Goal: Task Accomplishment & Management: Manage account settings

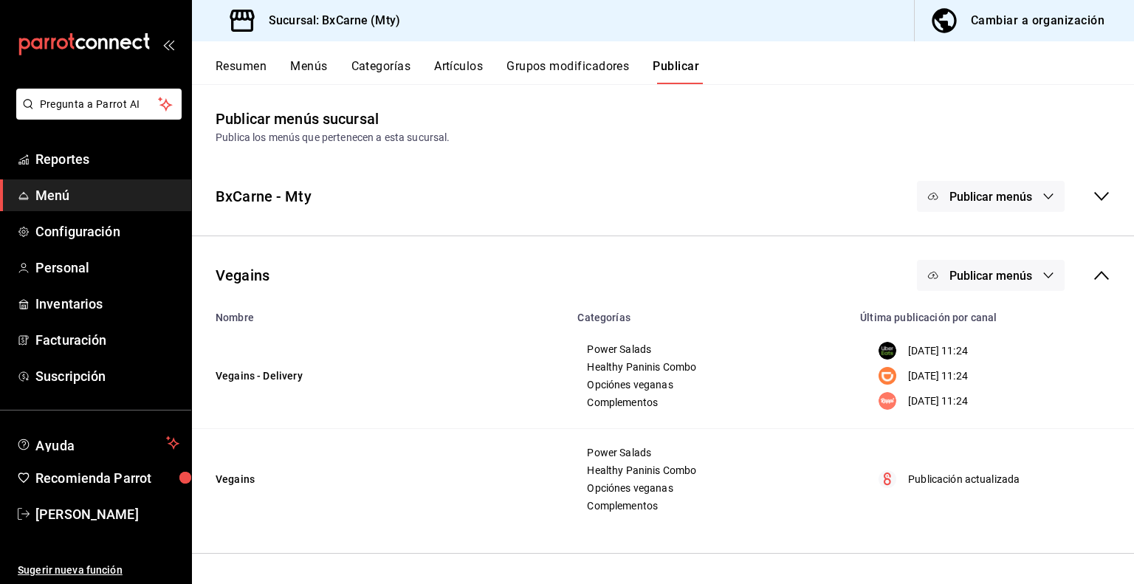
click at [1042, 274] on icon "button" at bounding box center [1048, 275] width 12 height 12
click at [776, 295] on div at bounding box center [567, 292] width 1134 height 584
click at [519, 58] on div "Resumen Menús Categorías Artículos Grupos modificadores Publicar" at bounding box center [663, 62] width 942 height 43
click at [537, 73] on button "Grupos modificadores" at bounding box center [567, 71] width 123 height 25
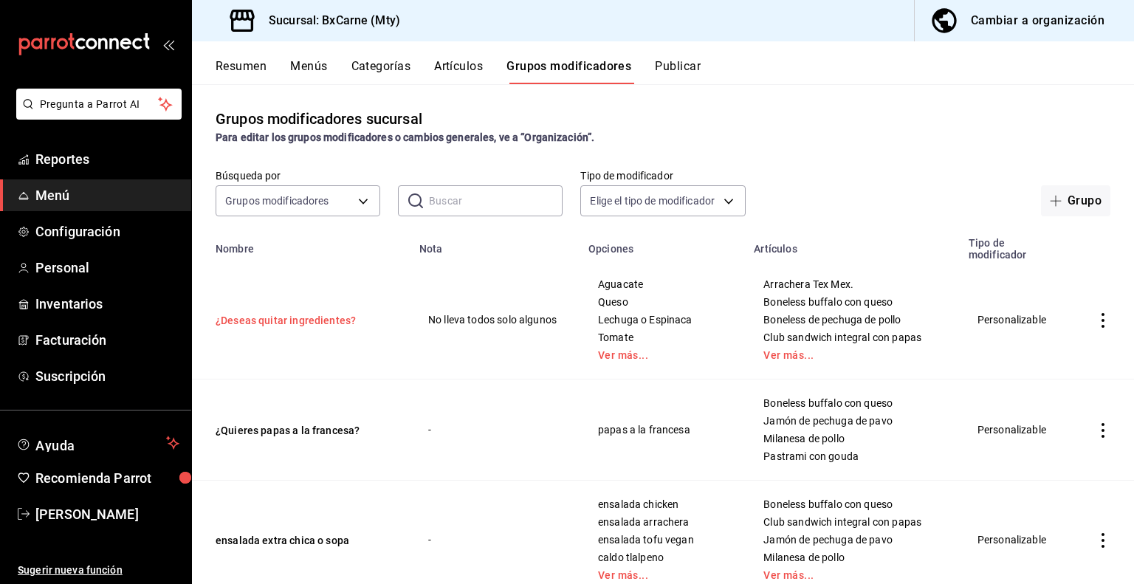
click at [327, 322] on button "¿Deseas quitar ingredientes?" at bounding box center [304, 320] width 177 height 15
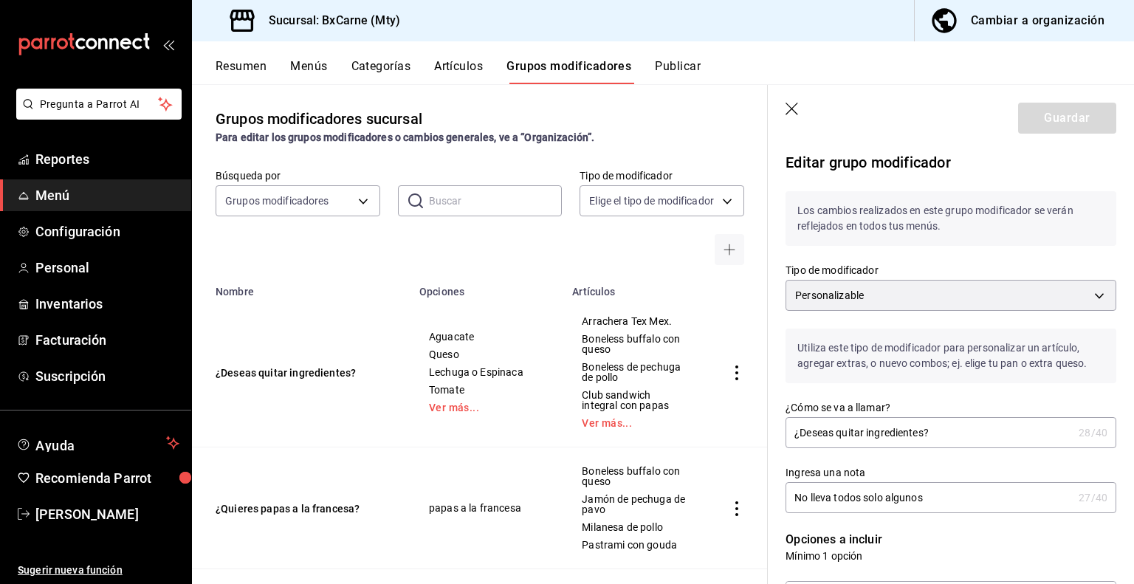
click at [709, 45] on div "Resumen Menús Categorías Artículos Grupos modificadores Publicar" at bounding box center [663, 62] width 942 height 43
click at [684, 66] on button "Publicar" at bounding box center [678, 71] width 46 height 25
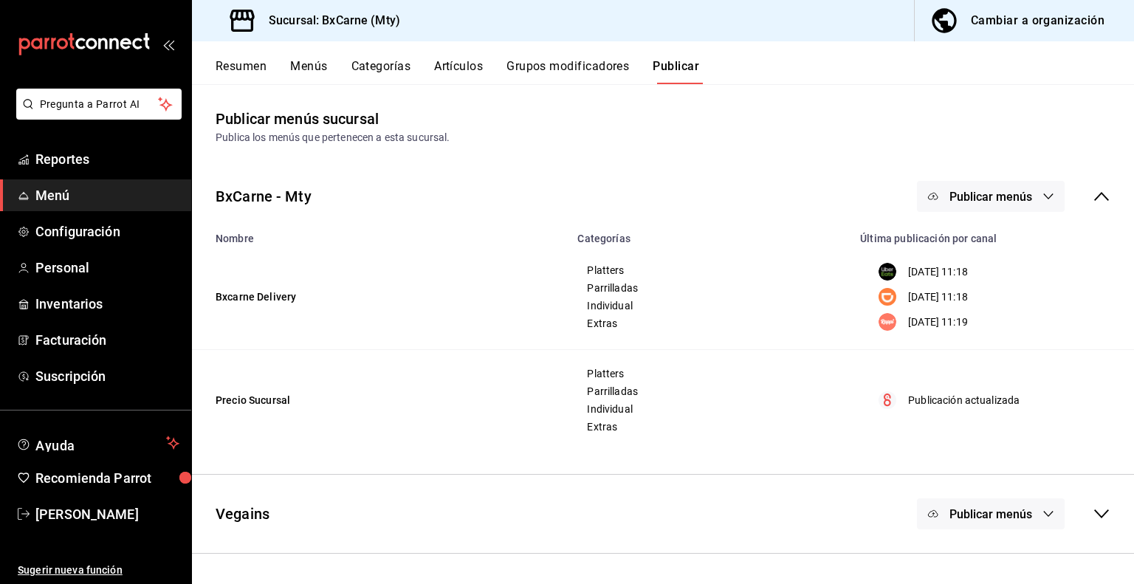
click at [989, 522] on button "Publicar menús" at bounding box center [991, 513] width 148 height 31
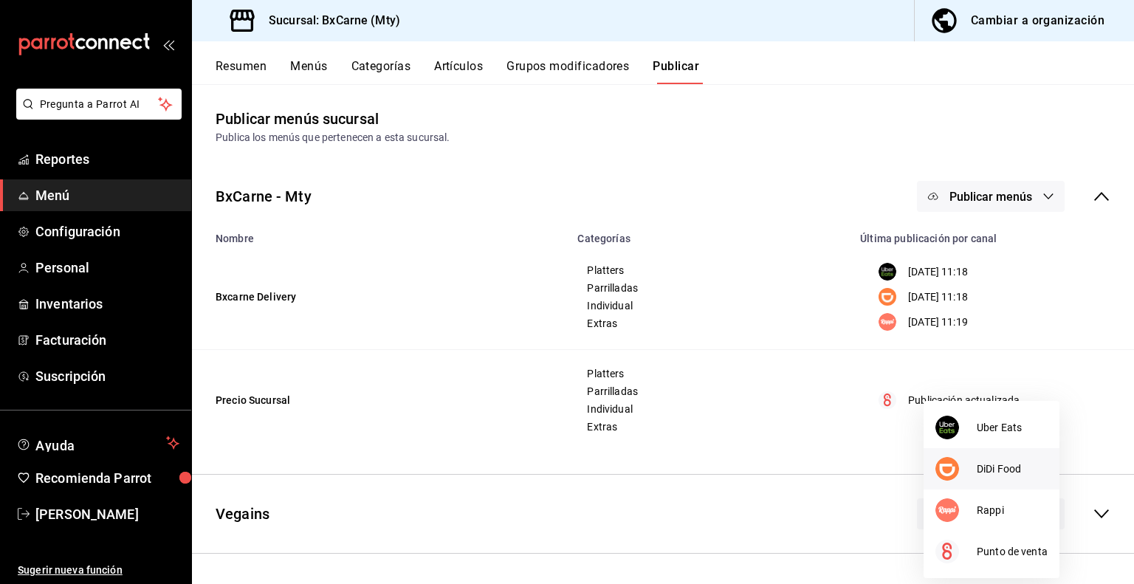
click at [993, 483] on li "DiDi Food" at bounding box center [991, 468] width 136 height 41
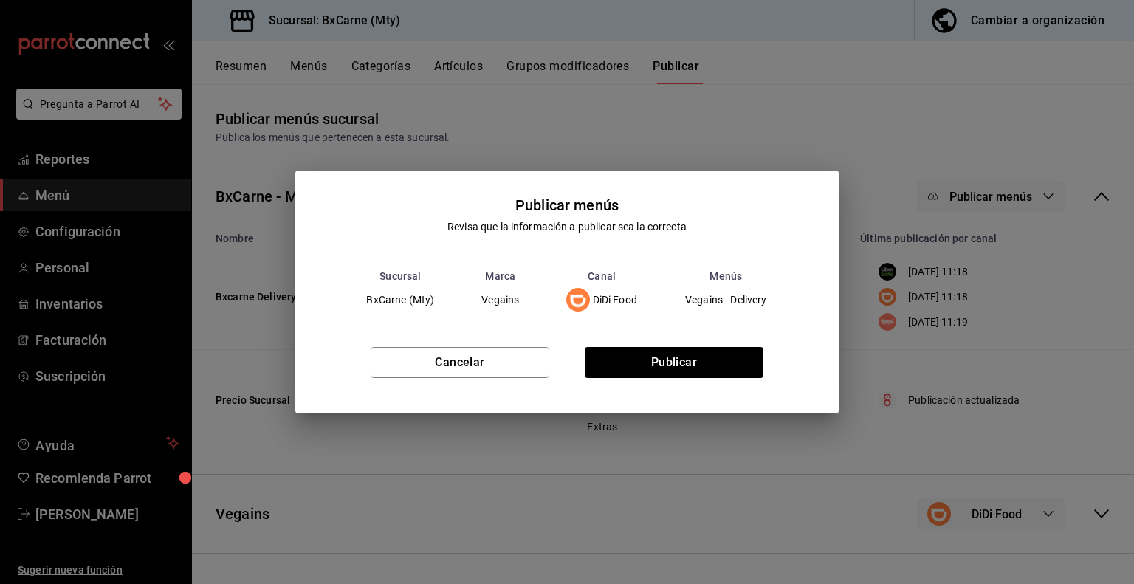
click at [672, 336] on div "Cancelar Publicar" at bounding box center [566, 368] width 542 height 90
click at [668, 359] on button "Publicar" at bounding box center [674, 362] width 179 height 31
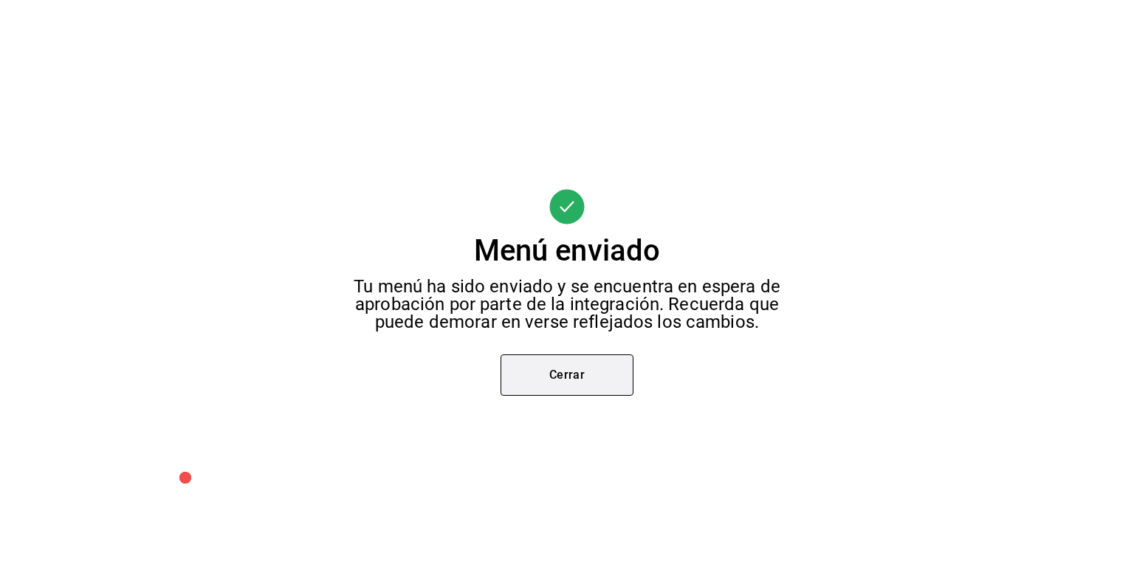
click at [573, 375] on button "Cerrar" at bounding box center [566, 374] width 133 height 41
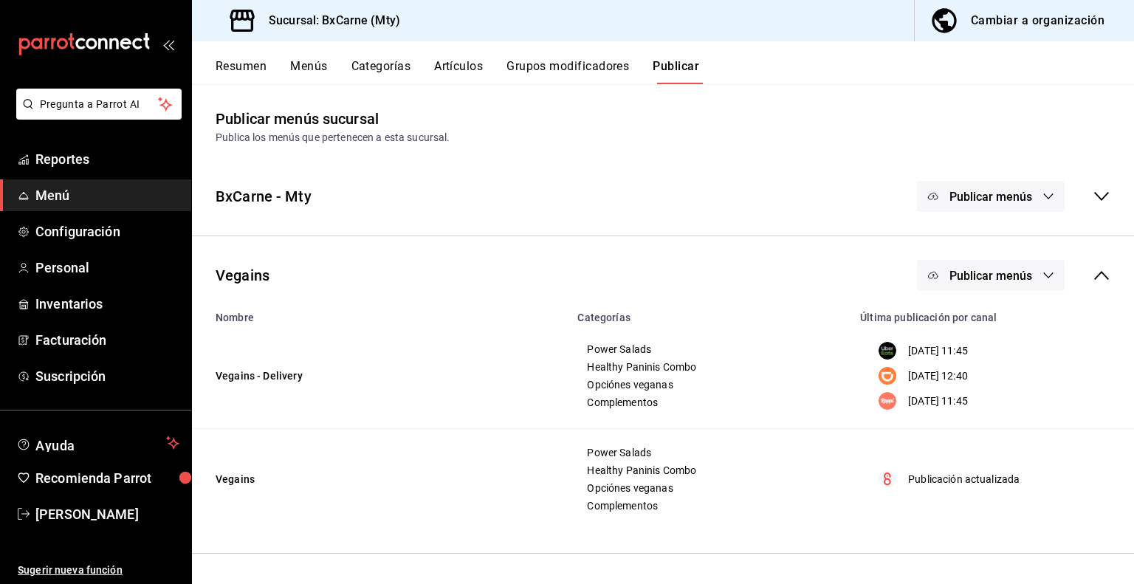
click at [987, 285] on button "Publicar menús" at bounding box center [991, 275] width 148 height 31
click at [991, 336] on li "Uber Eats" at bounding box center [991, 323] width 136 height 41
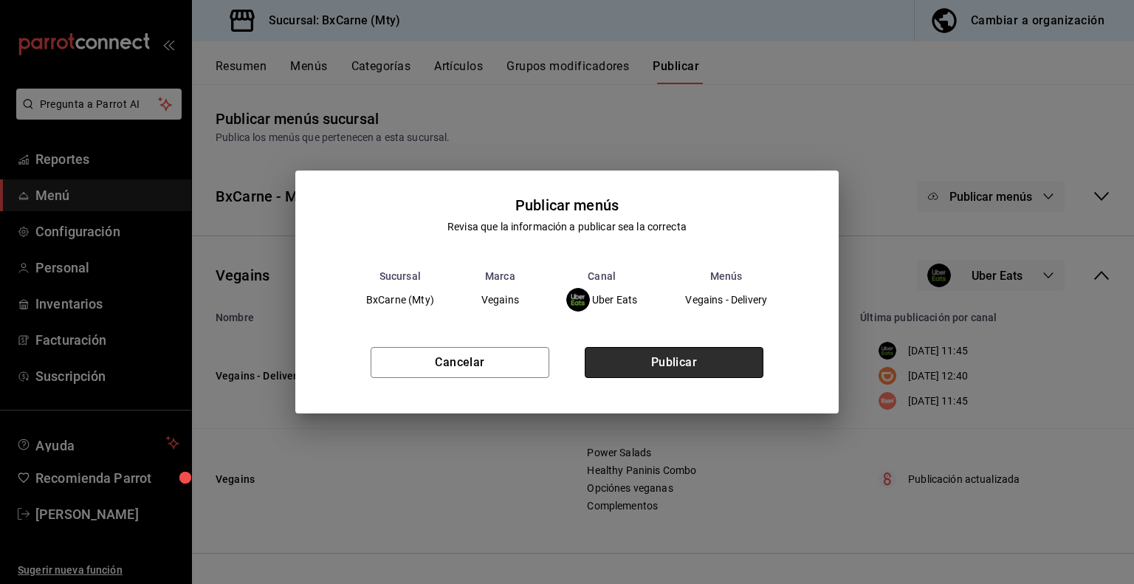
click at [709, 356] on button "Publicar" at bounding box center [674, 362] width 179 height 31
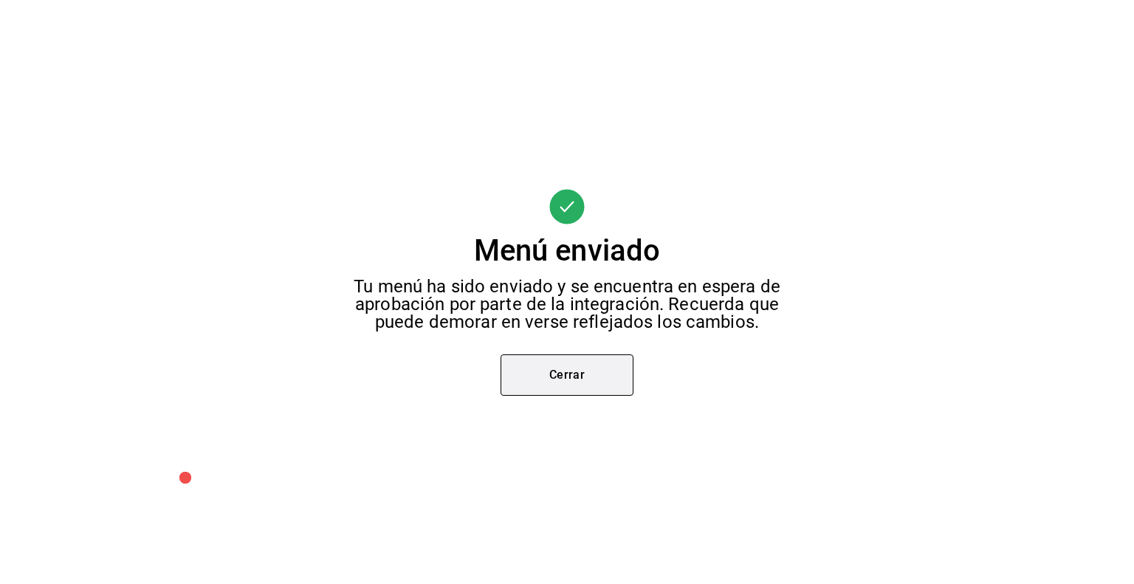
click at [596, 372] on button "Cerrar" at bounding box center [566, 374] width 133 height 41
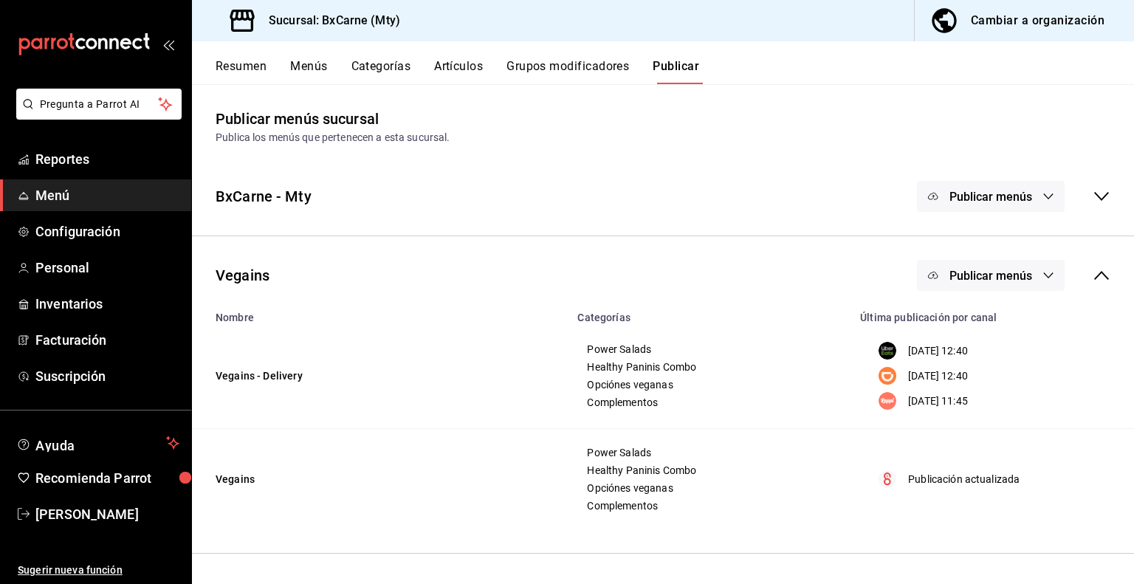
click at [957, 275] on span "Publicar menús" at bounding box center [990, 276] width 83 height 14
click at [968, 373] on div at bounding box center [955, 365] width 41 height 24
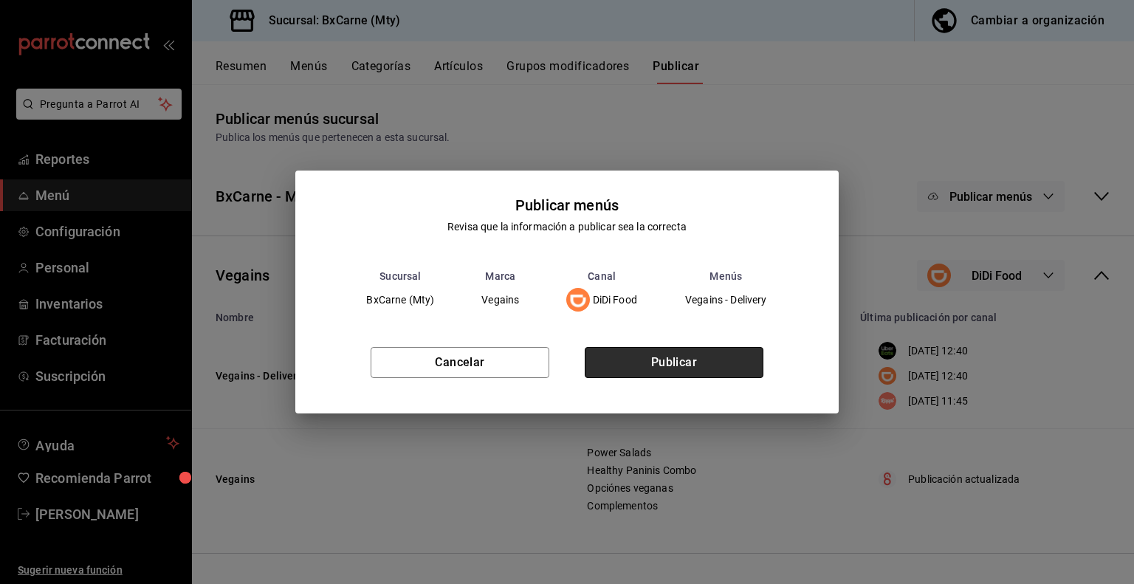
click at [666, 363] on button "Publicar" at bounding box center [674, 362] width 179 height 31
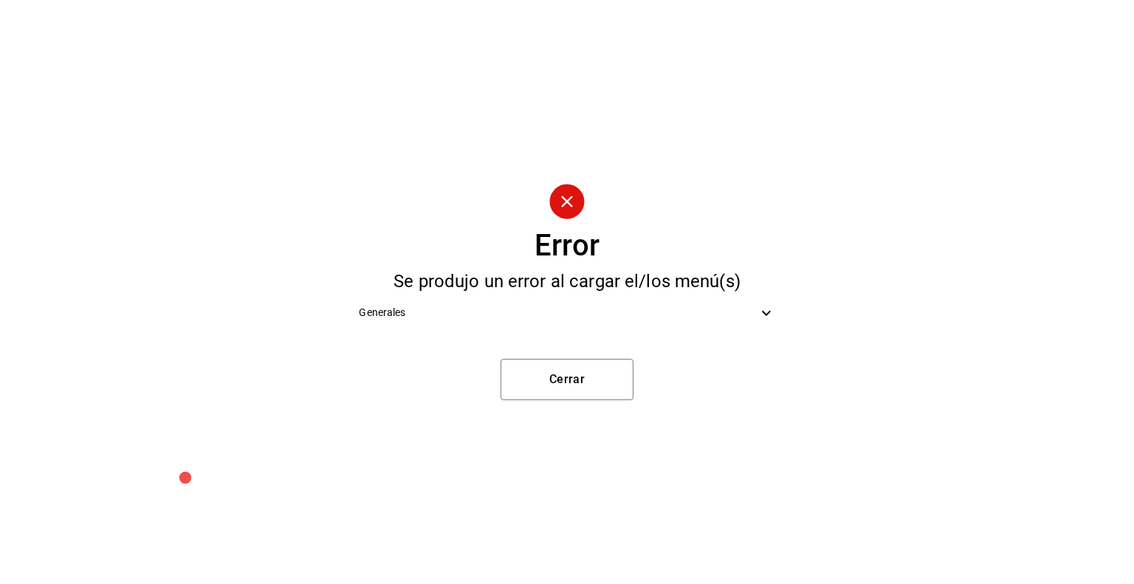
click at [618, 317] on span "Generales" at bounding box center [558, 312] width 398 height 15
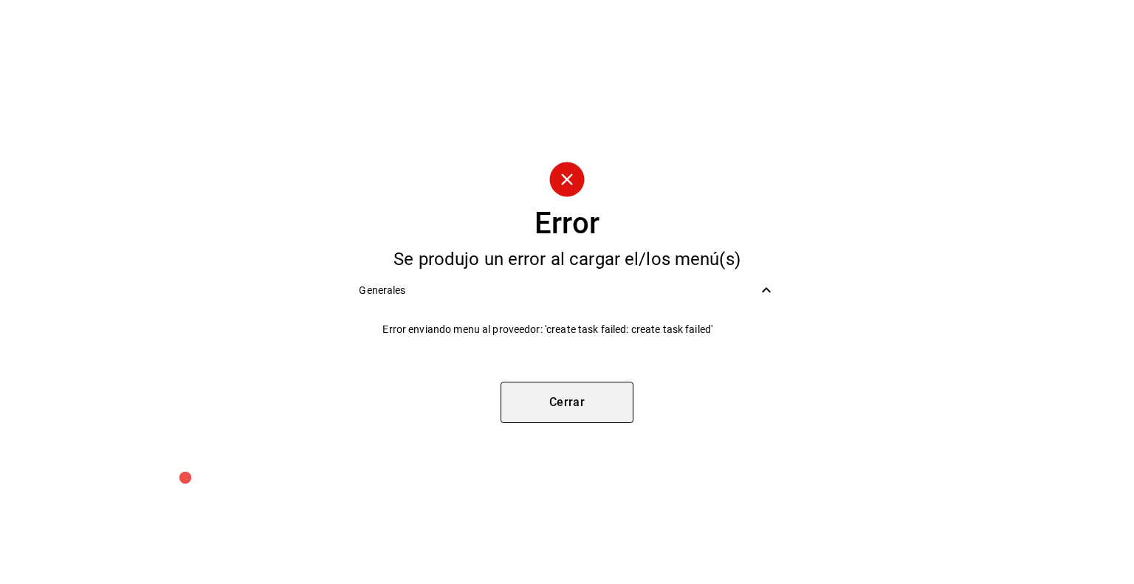
click at [583, 398] on button "Cerrar" at bounding box center [566, 402] width 133 height 41
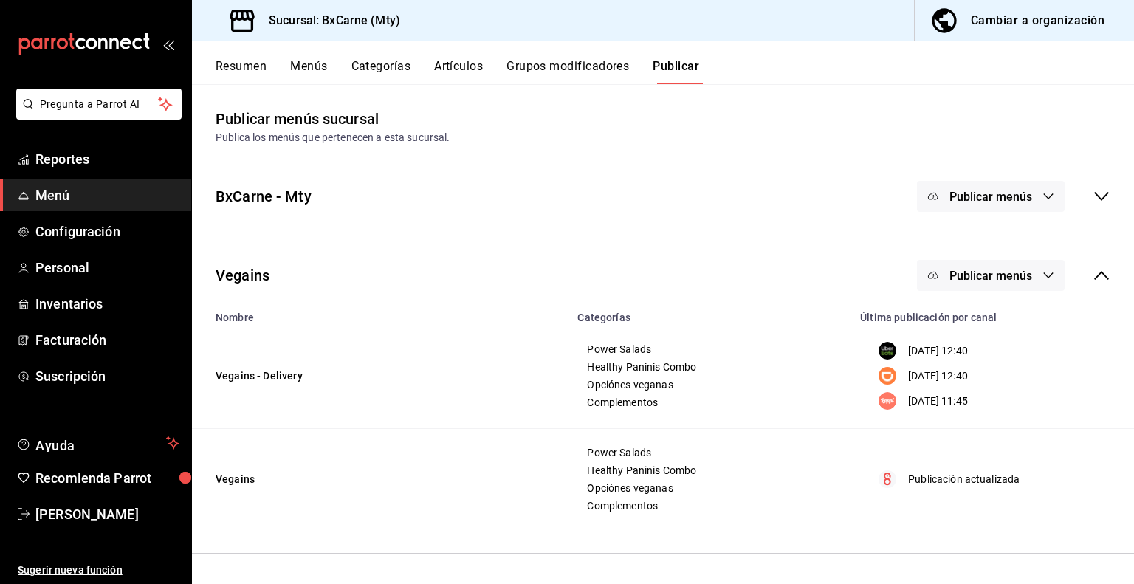
click at [988, 286] on button "Publicar menús" at bounding box center [991, 275] width 148 height 31
click at [954, 406] on img at bounding box center [947, 406] width 24 height 24
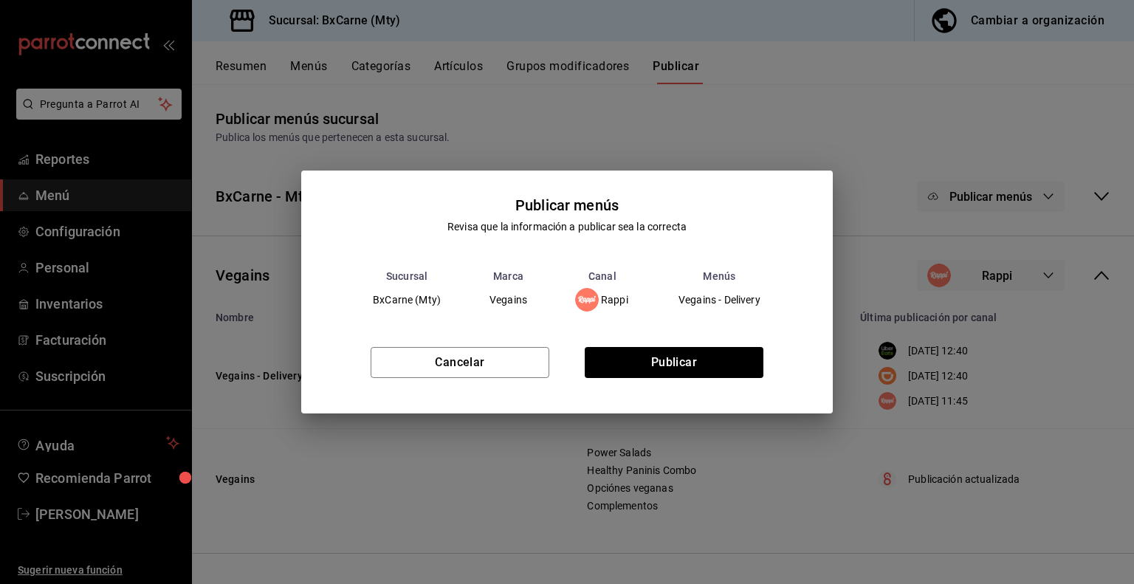
click at [706, 386] on div "Cancelar Publicar" at bounding box center [566, 368] width 531 height 90
click at [705, 365] on button "Publicar" at bounding box center [674, 362] width 179 height 31
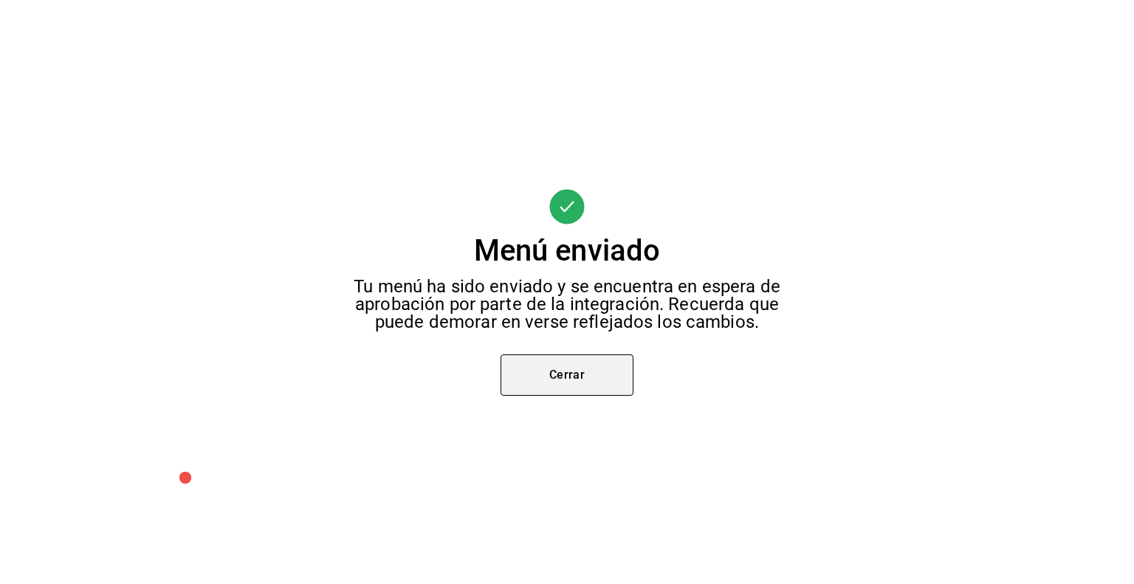
click at [610, 355] on button "Cerrar" at bounding box center [566, 374] width 133 height 41
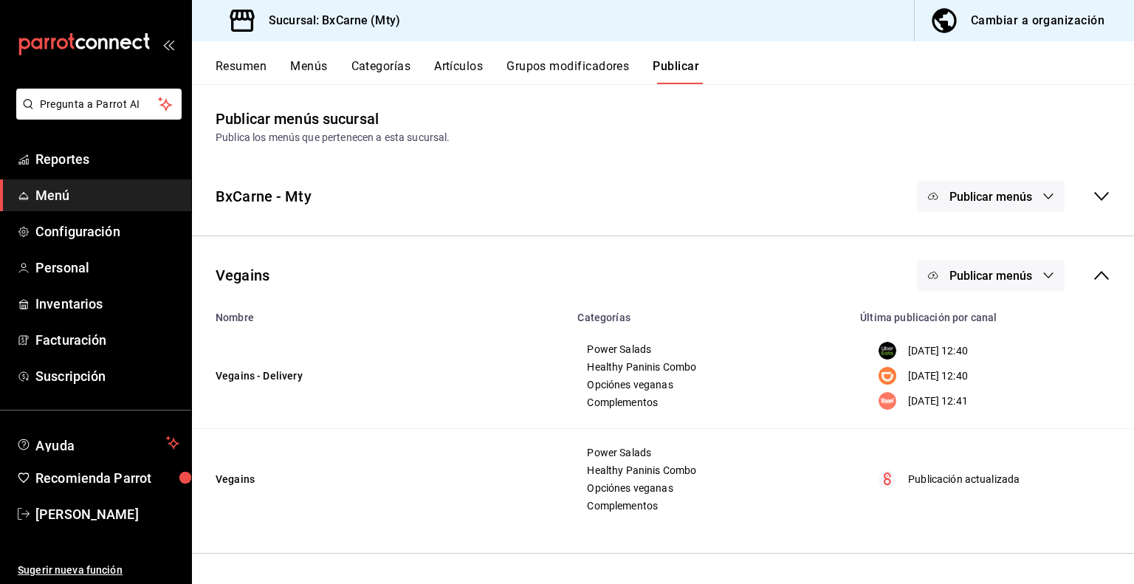
click at [531, 61] on button "Grupos modificadores" at bounding box center [567, 71] width 123 height 25
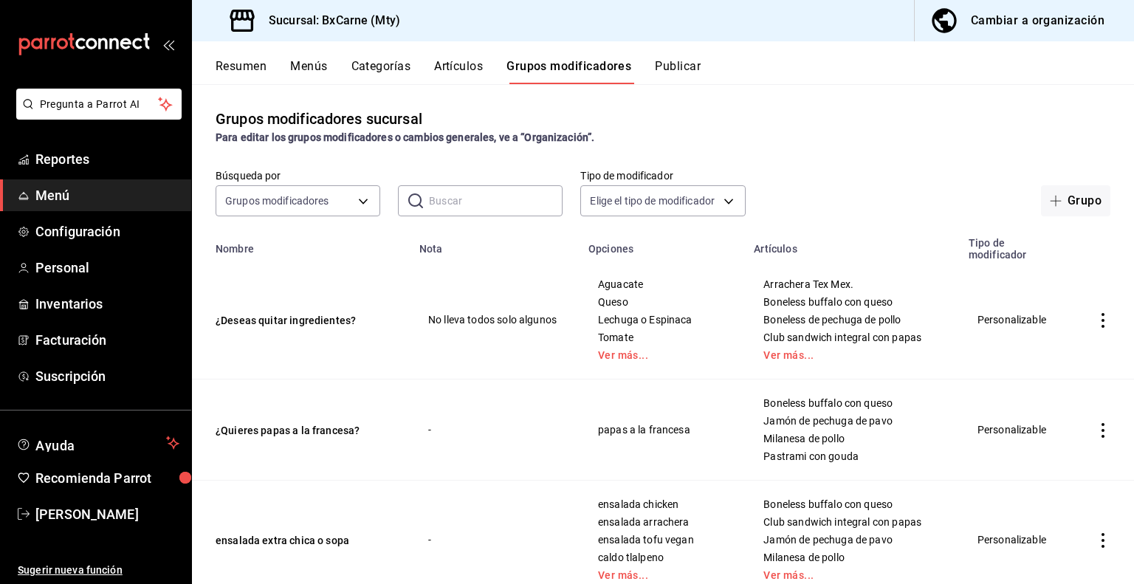
click at [297, 332] on td "¿Deseas quitar ingredientes?" at bounding box center [301, 320] width 218 height 119
click at [298, 324] on button "¿Deseas quitar ingredientes?" at bounding box center [304, 320] width 177 height 15
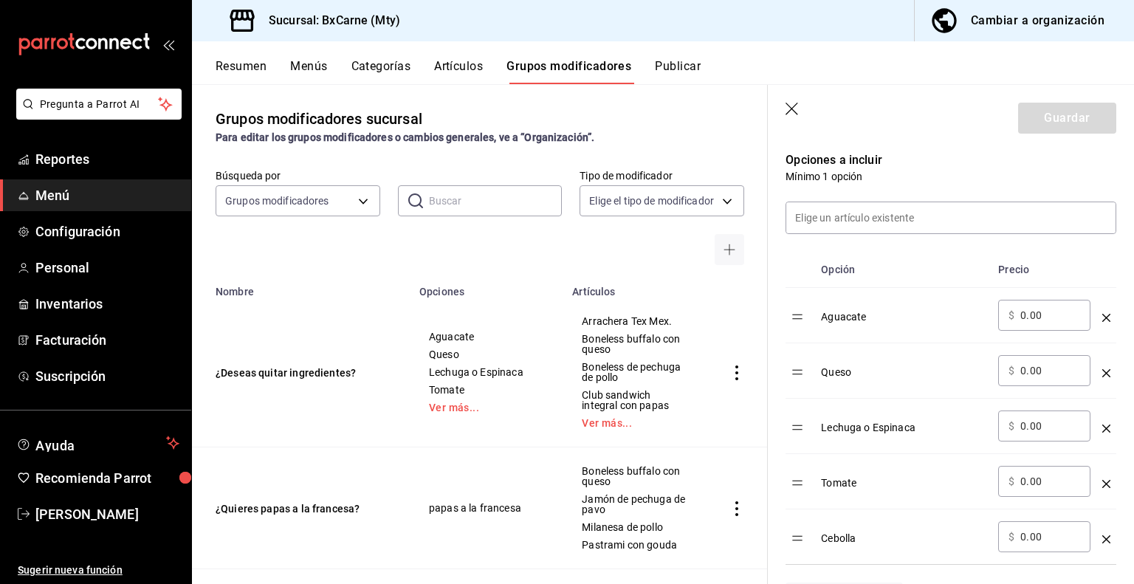
scroll to position [443, 0]
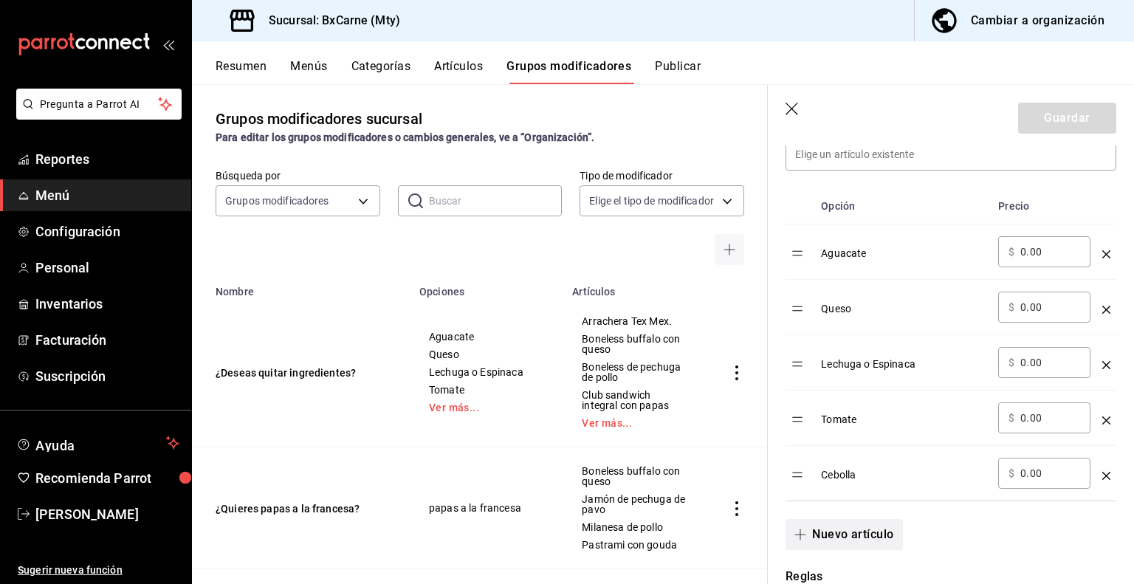
click at [837, 526] on button "Nuevo artículo" at bounding box center [843, 534] width 117 height 31
click at [839, 519] on div "​" at bounding box center [903, 528] width 165 height 31
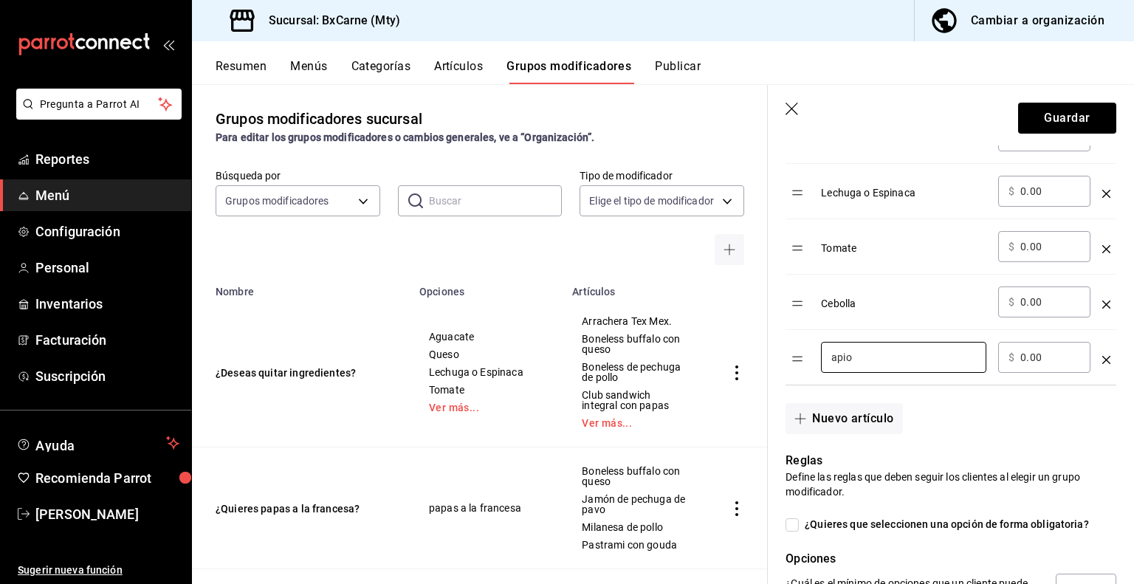
scroll to position [664, 0]
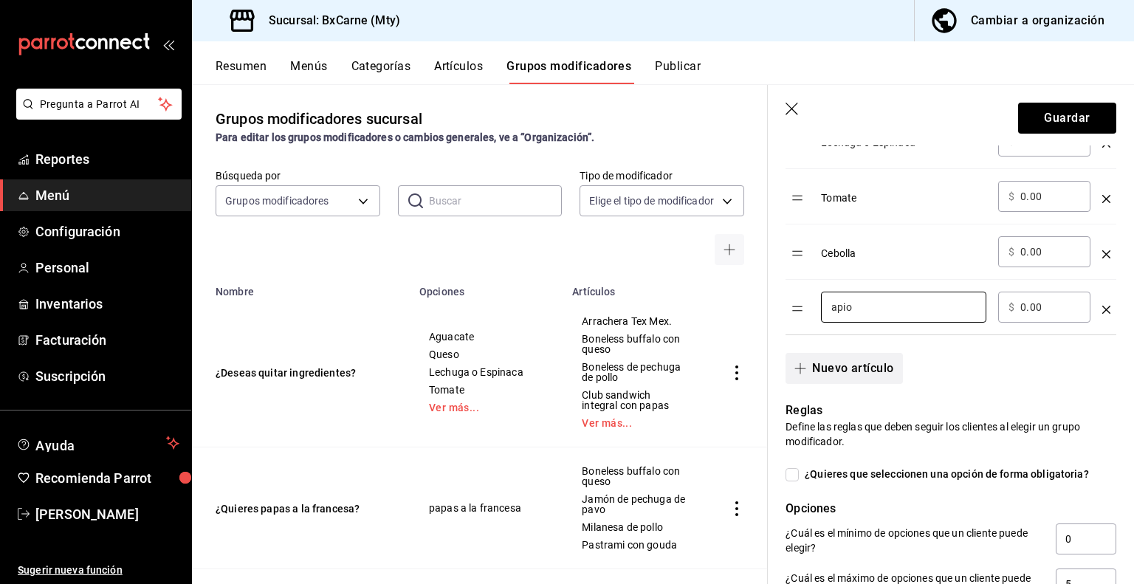
type input "apio"
click at [862, 366] on button "Nuevo artículo" at bounding box center [843, 368] width 117 height 31
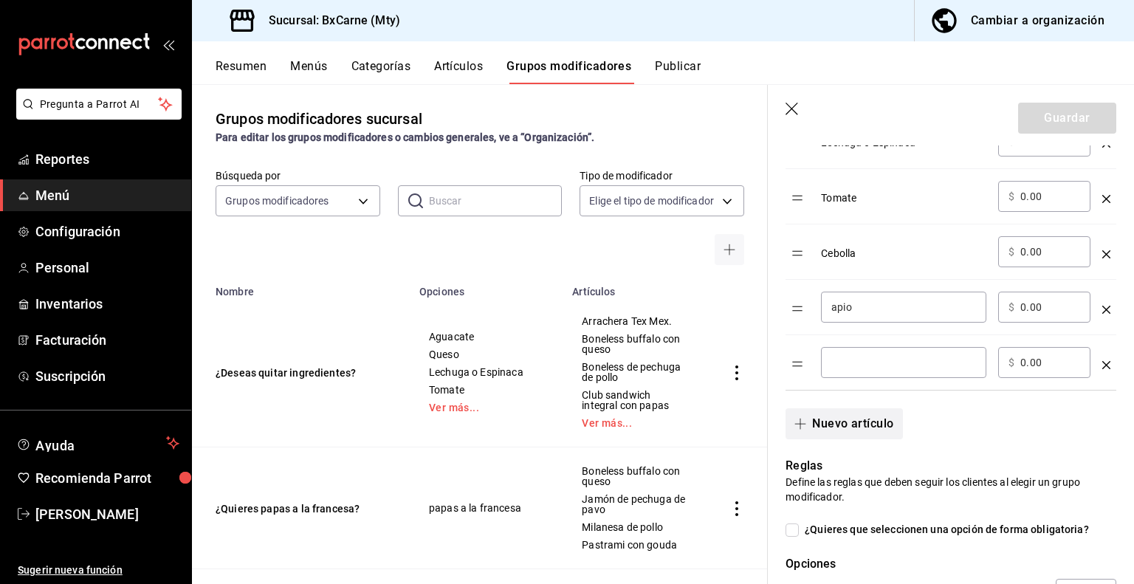
click at [862, 366] on input "optionsTable" at bounding box center [903, 362] width 145 height 15
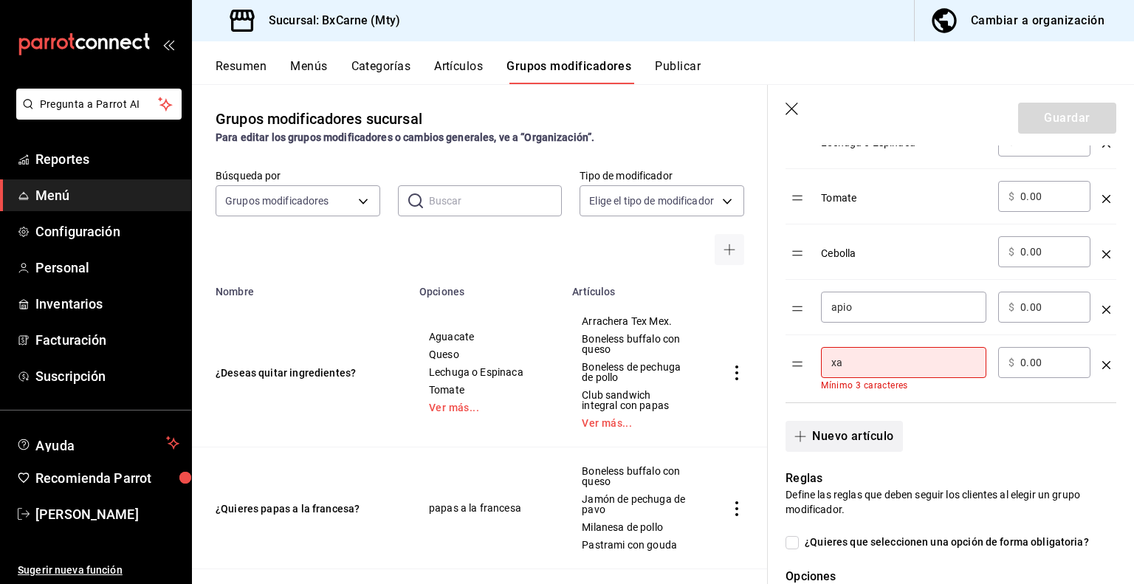
type input "x"
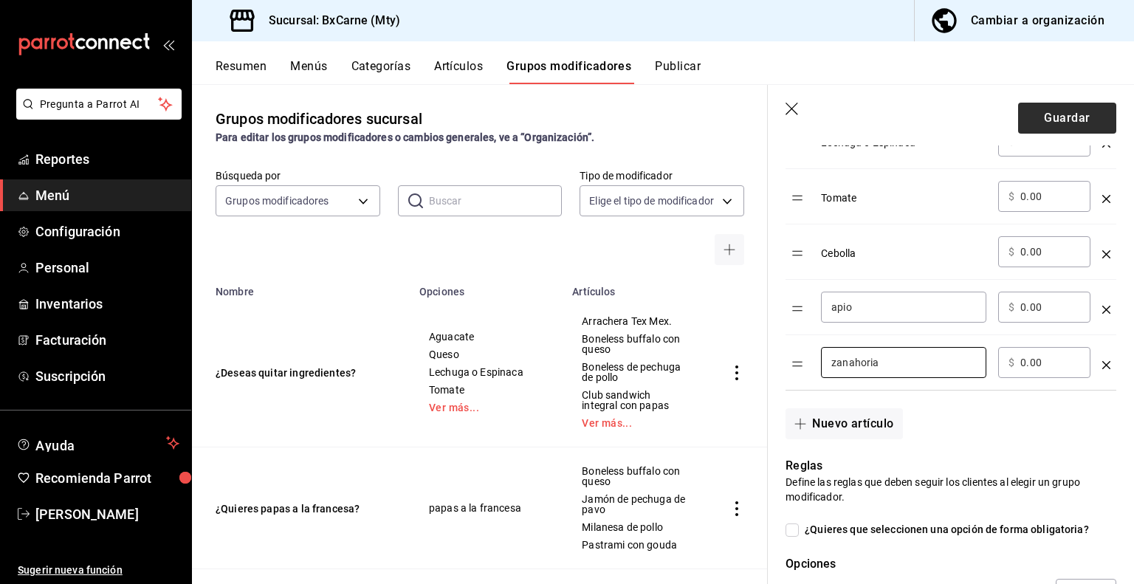
type input "zanahoria"
click at [1045, 108] on button "Guardar" at bounding box center [1067, 118] width 98 height 31
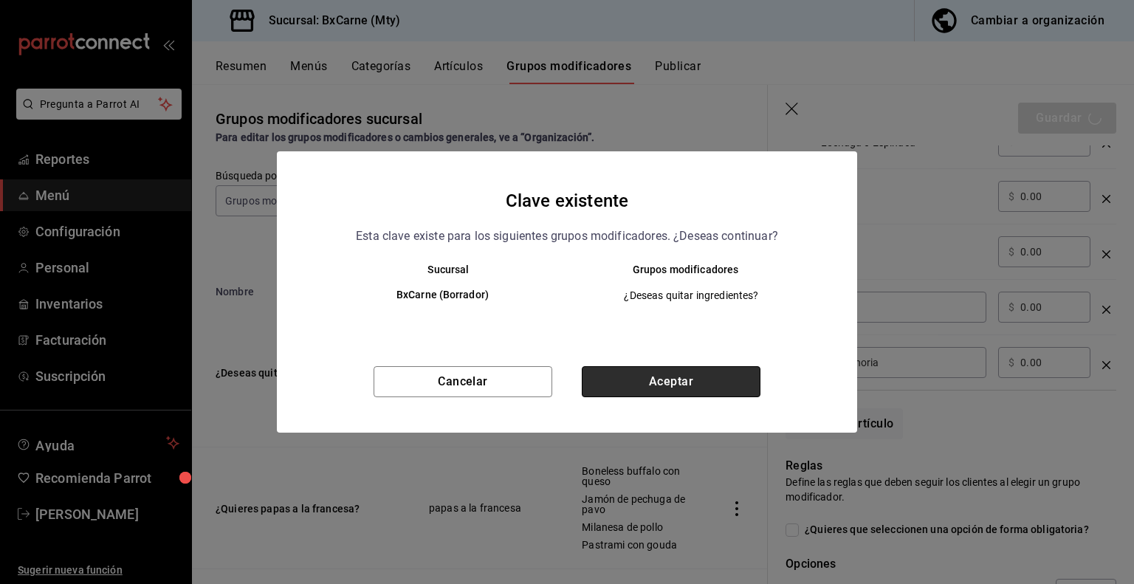
click at [626, 393] on button "Aceptar" at bounding box center [671, 381] width 179 height 31
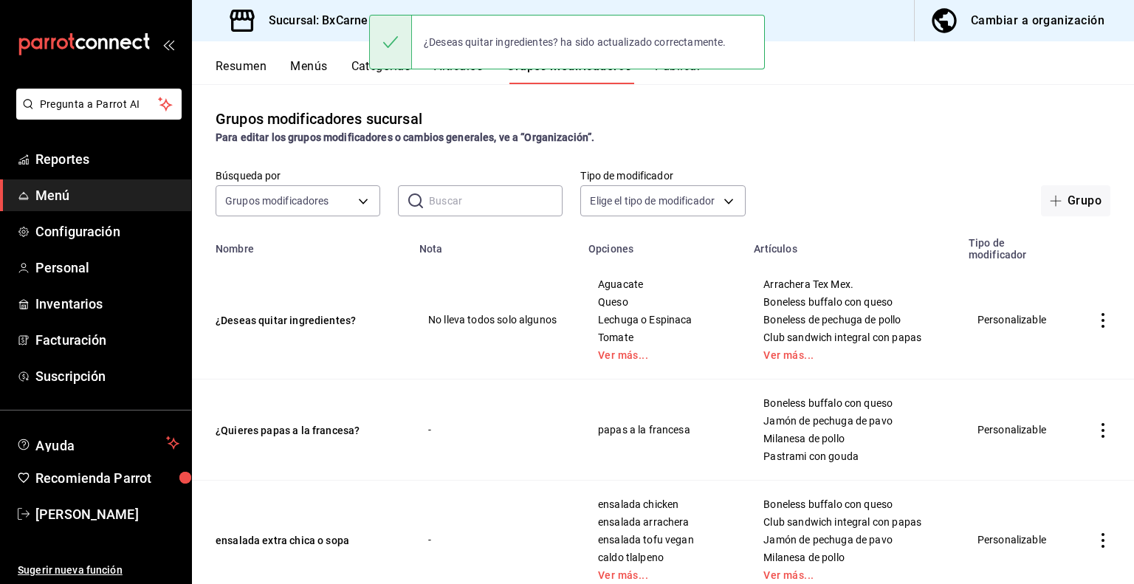
click at [882, 93] on div "Grupos modificadores sucursal Para editar los grupos modificadores o cambios ge…" at bounding box center [663, 333] width 942 height 499
click at [672, 70] on div "¿Deseas quitar ingredientes? ha sido actualizado correctamente." at bounding box center [567, 41] width 396 height 63
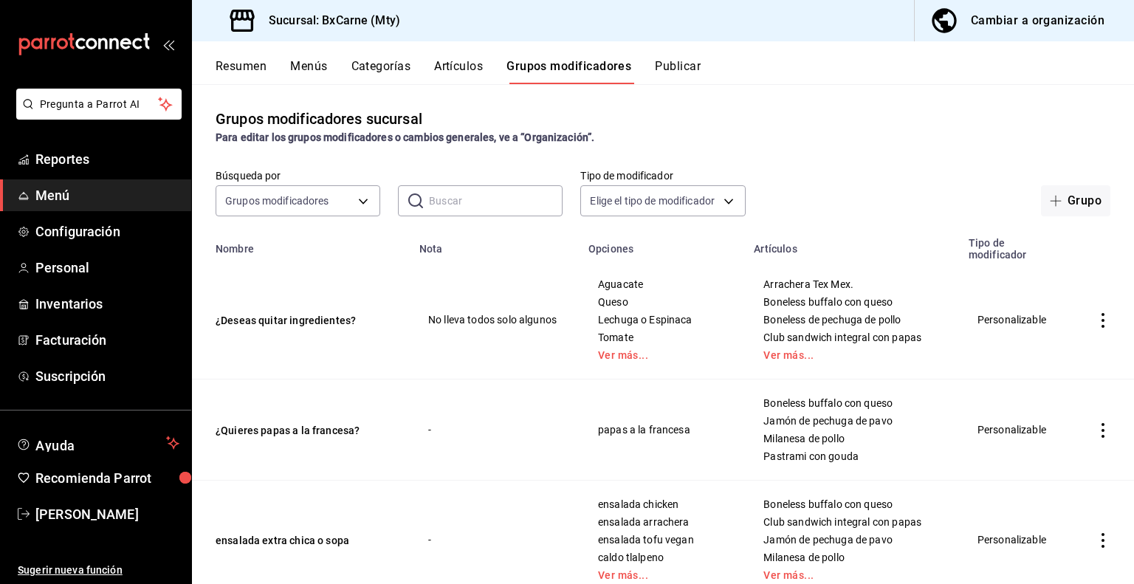
click at [843, 61] on div "Resumen Menús Categorías Artículos Grupos modificadores Publicar" at bounding box center [675, 71] width 918 height 25
click at [669, 70] on button "Publicar" at bounding box center [678, 71] width 46 height 25
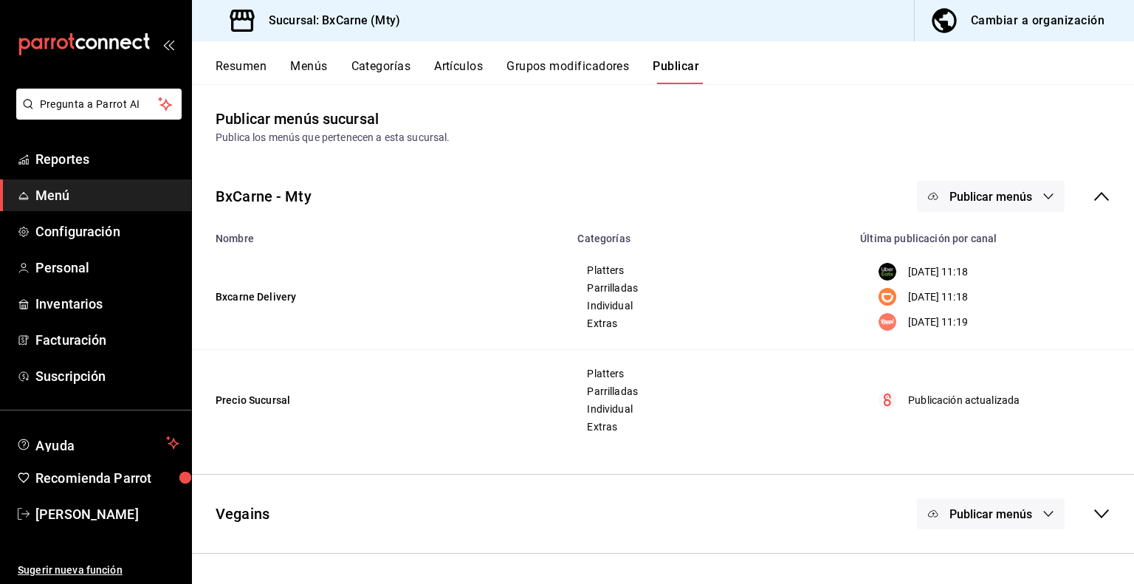
click at [948, 185] on button "Publicar menús" at bounding box center [991, 196] width 148 height 31
click at [1016, 521] on div at bounding box center [567, 292] width 1134 height 584
click at [1011, 514] on span "Publicar menús" at bounding box center [990, 514] width 83 height 14
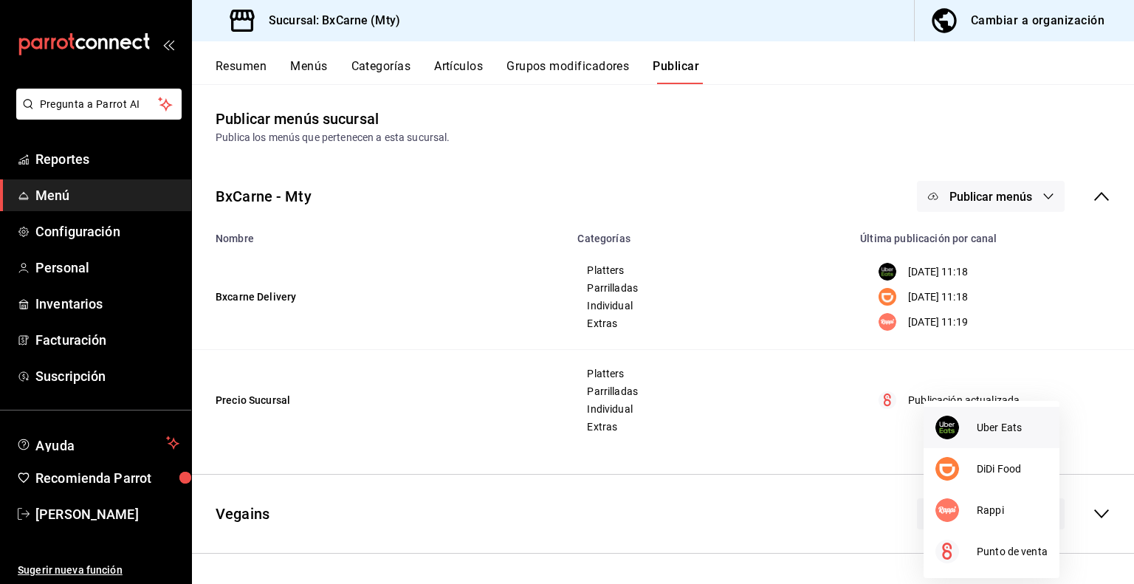
click at [996, 430] on span "Uber Eats" at bounding box center [1011, 427] width 71 height 15
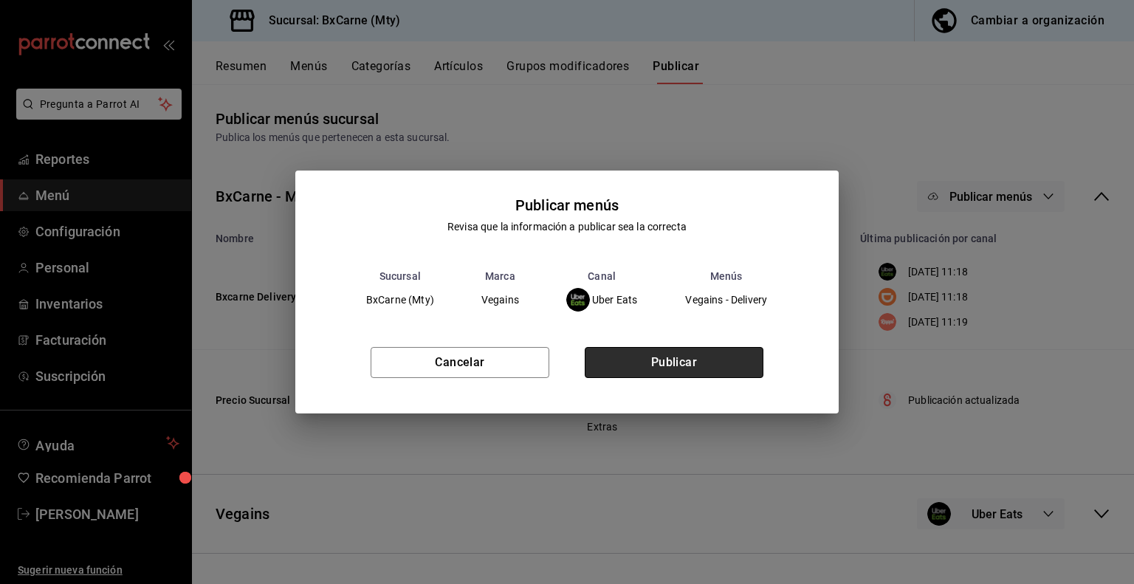
click at [738, 370] on button "Publicar" at bounding box center [674, 362] width 179 height 31
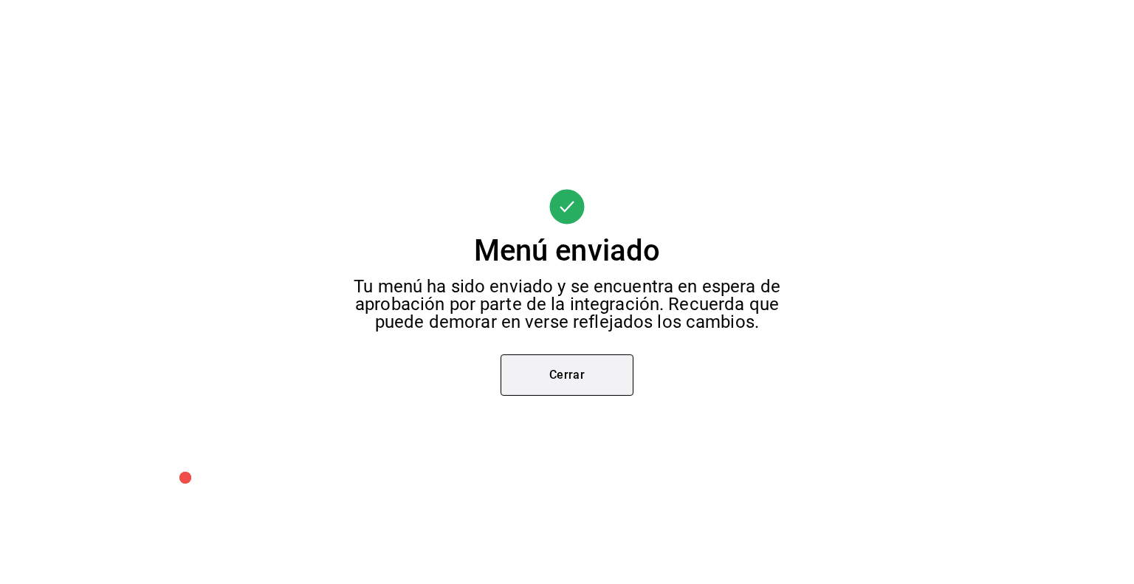
click at [579, 386] on button "Cerrar" at bounding box center [566, 374] width 133 height 41
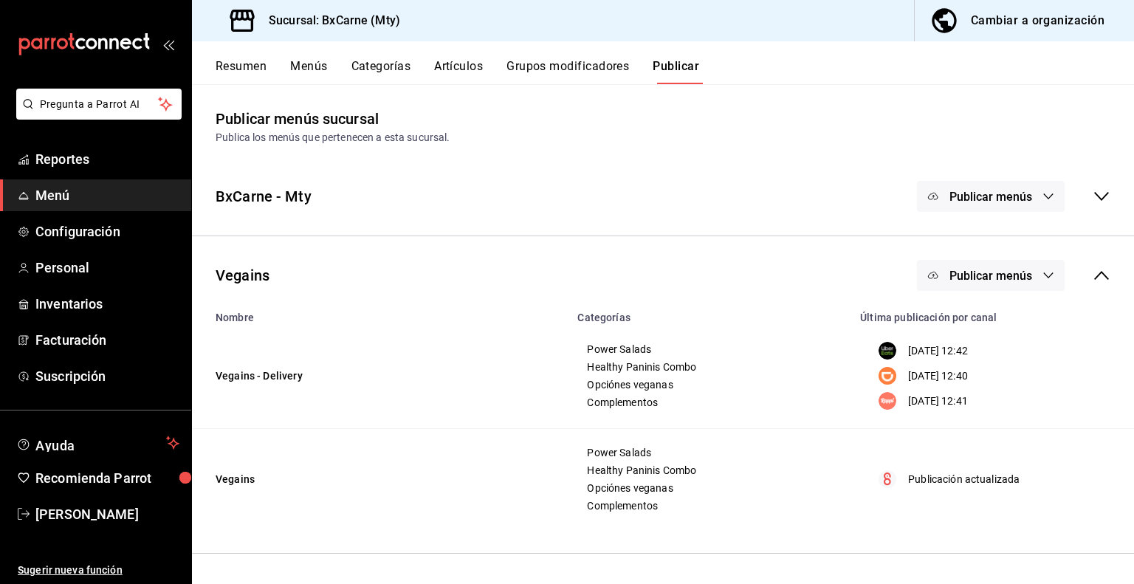
click at [962, 263] on button "Publicar menús" at bounding box center [991, 275] width 148 height 31
click at [975, 364] on div at bounding box center [955, 365] width 41 height 24
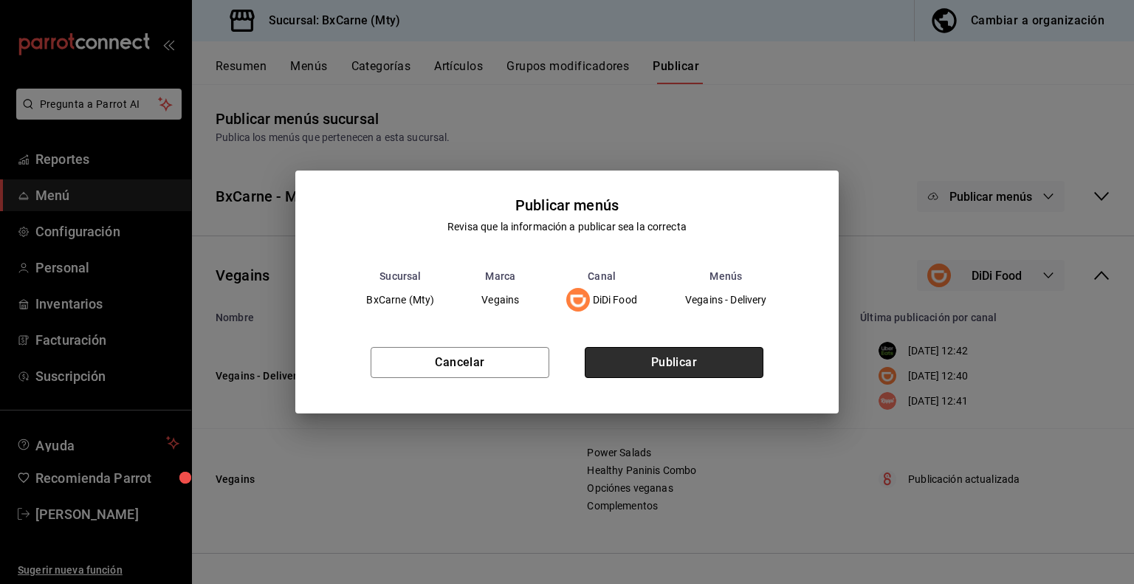
click at [639, 351] on button "Publicar" at bounding box center [674, 362] width 179 height 31
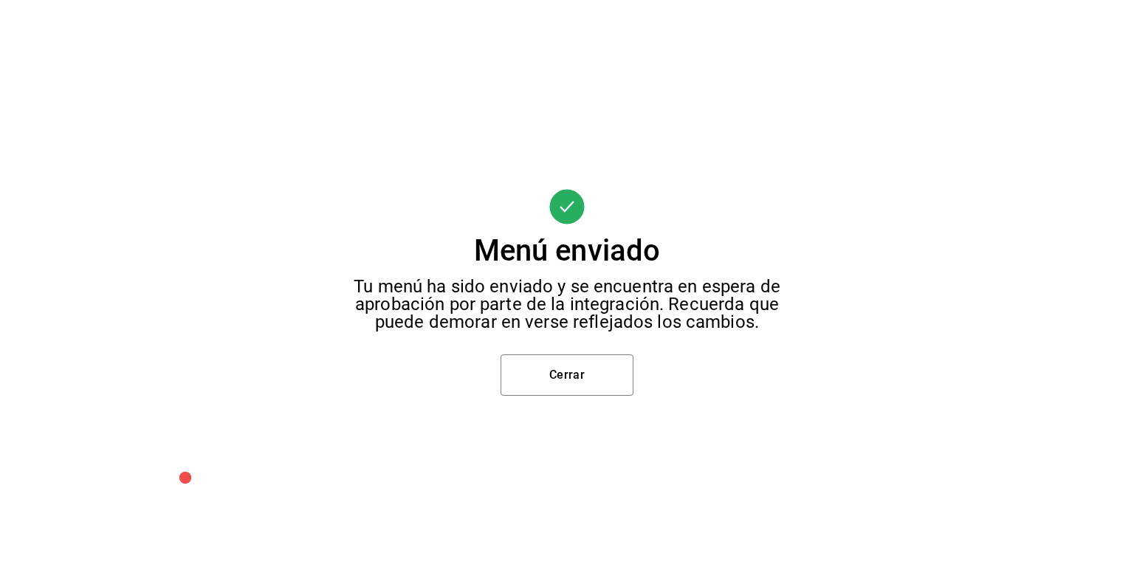
click at [638, 378] on div "Menú enviado Tu menú ha sido enviado y se encuentra en espera de aprobación por…" at bounding box center [567, 292] width 1134 height 584
click at [618, 378] on button "Cerrar" at bounding box center [566, 374] width 133 height 41
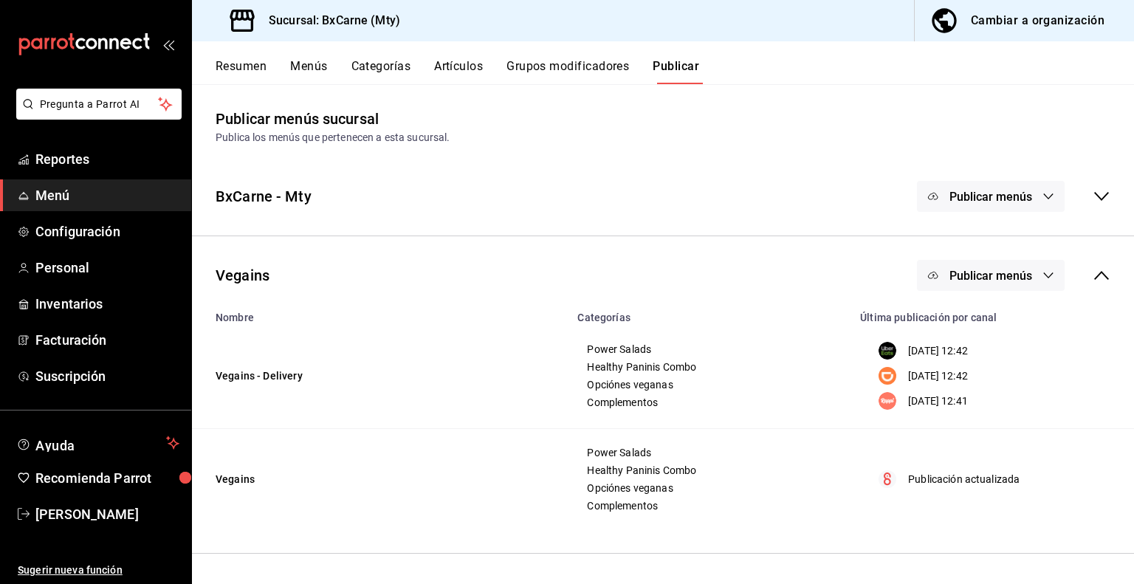
click at [991, 281] on span "Publicar menús" at bounding box center [990, 276] width 83 height 14
click at [985, 407] on span "Rappi" at bounding box center [1011, 406] width 71 height 15
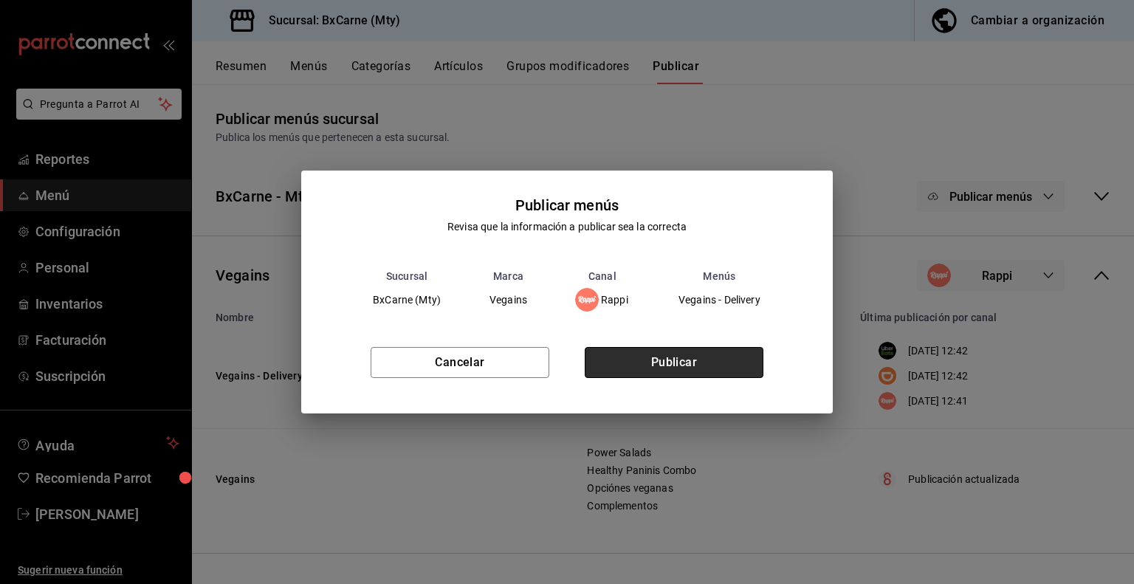
click at [698, 371] on button "Publicar" at bounding box center [674, 362] width 179 height 31
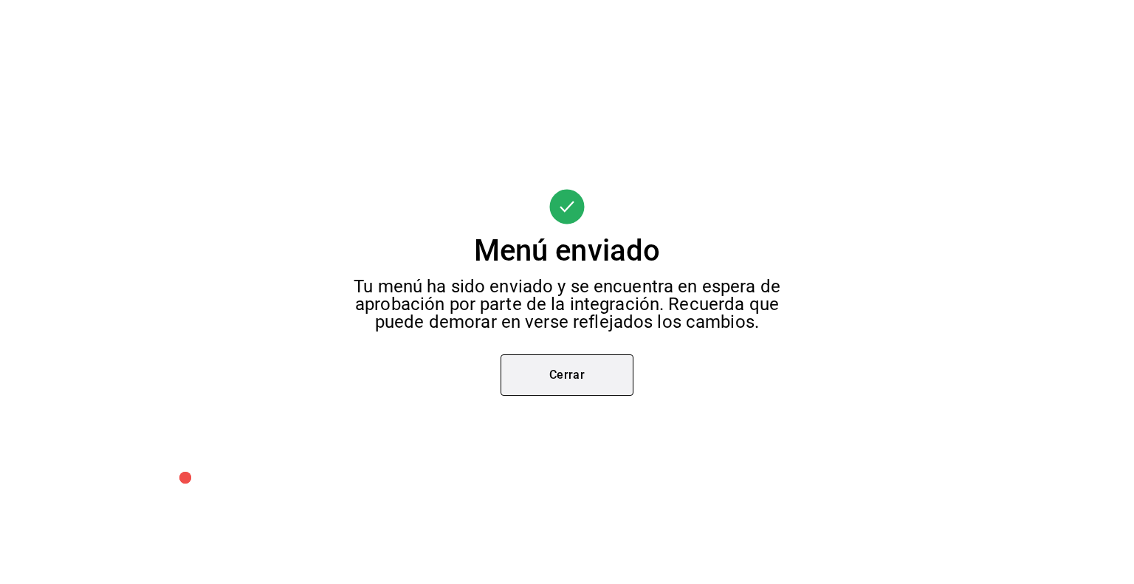
click at [621, 373] on button "Cerrar" at bounding box center [566, 374] width 133 height 41
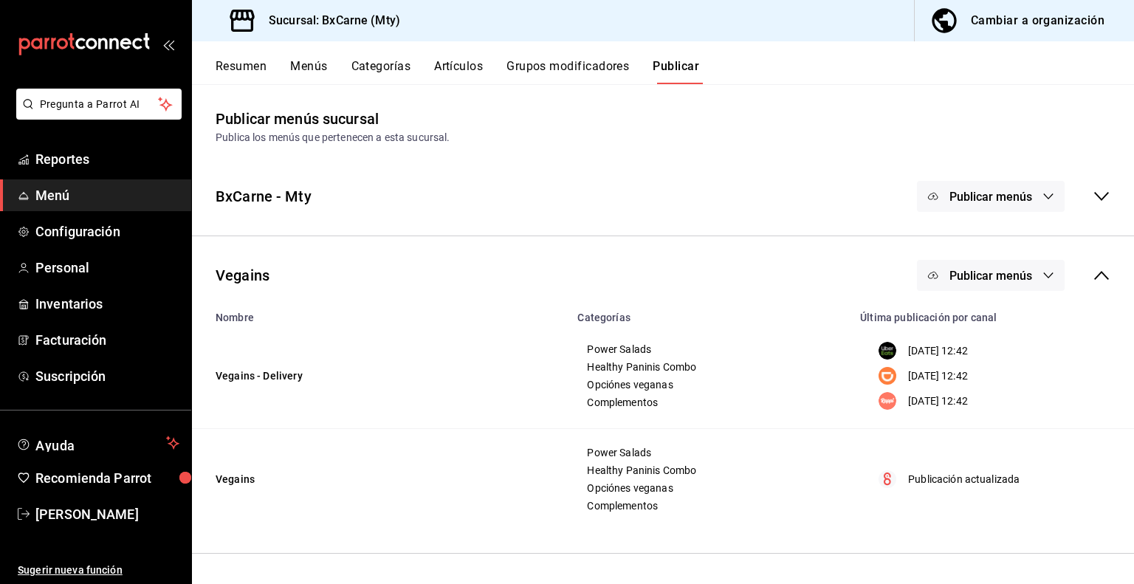
click at [240, 68] on button "Resumen" at bounding box center [241, 71] width 51 height 25
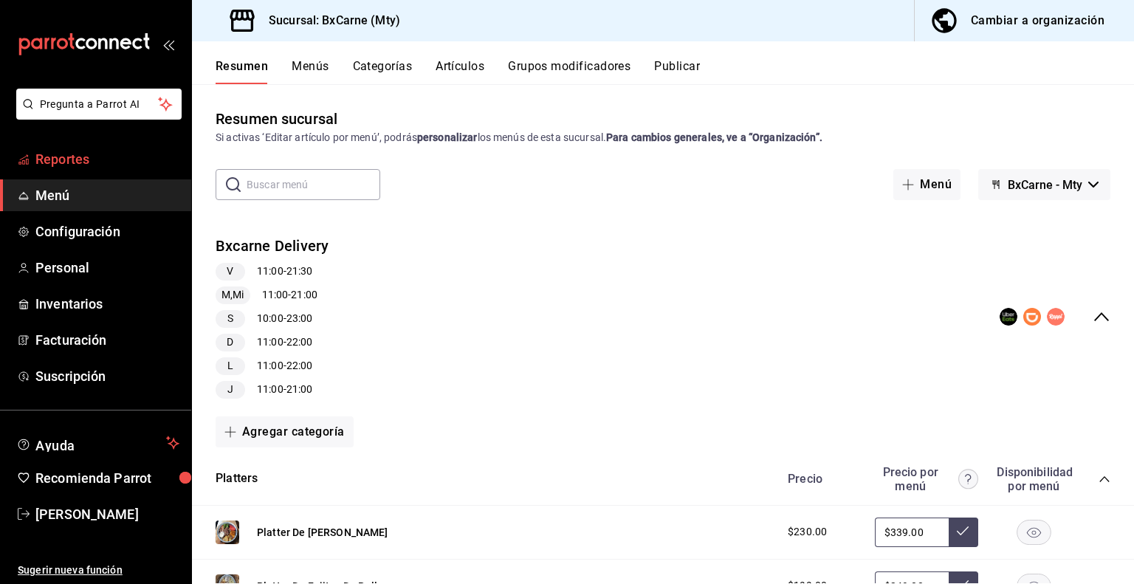
click at [100, 160] on span "Reportes" at bounding box center [107, 159] width 144 height 20
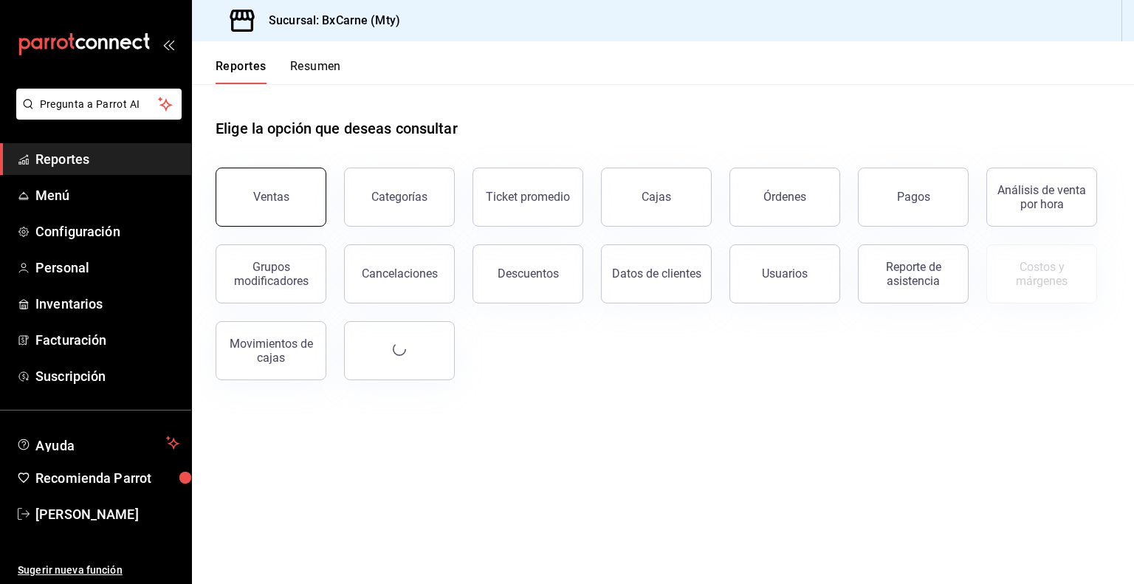
click at [286, 199] on div "Ventas" at bounding box center [271, 197] width 36 height 14
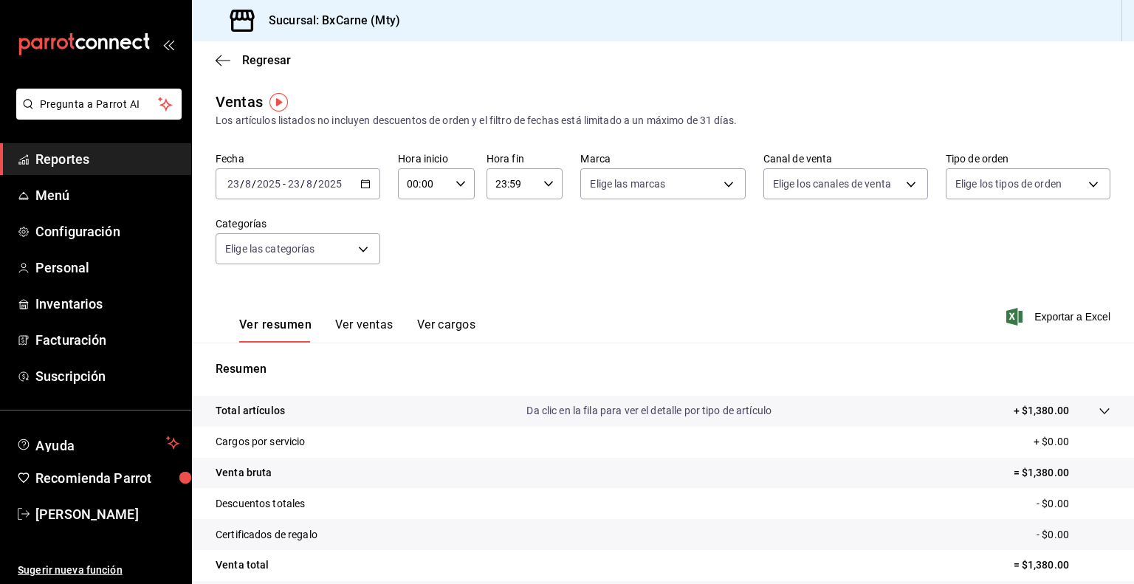
click at [346, 191] on div "[DATE] [DATE] - [DATE] [DATE]" at bounding box center [298, 183] width 165 height 31
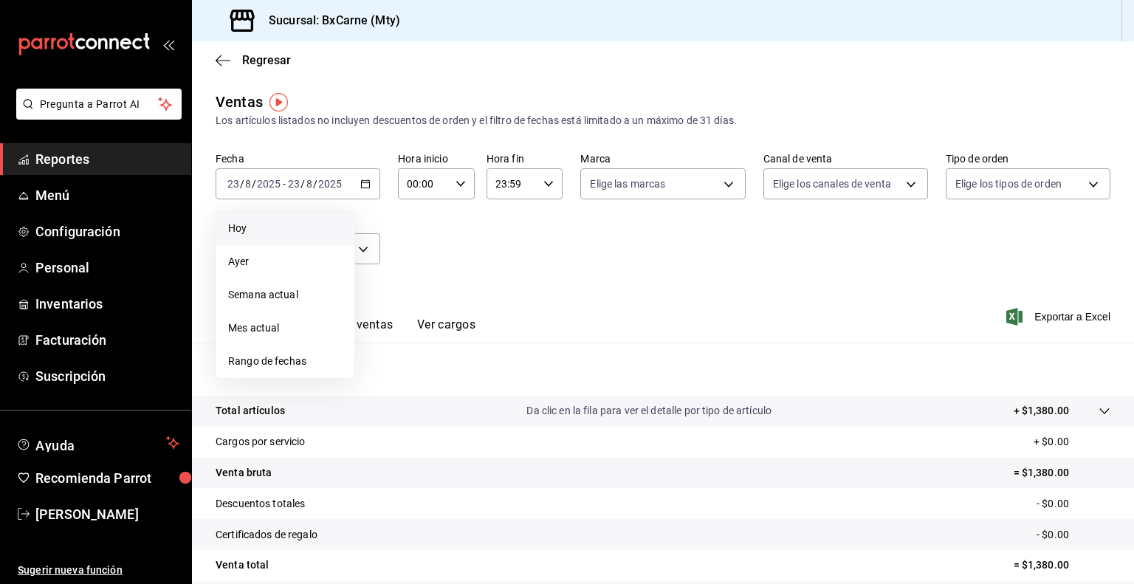
click at [280, 231] on span "Hoy" at bounding box center [285, 228] width 114 height 15
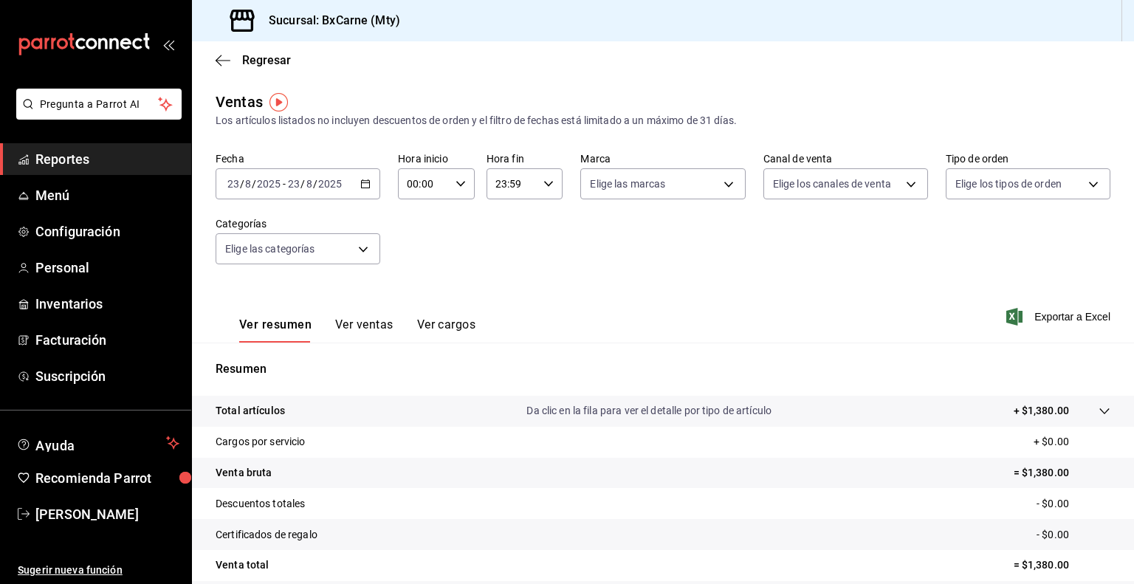
click at [344, 328] on button "Ver ventas" at bounding box center [364, 329] width 58 height 25
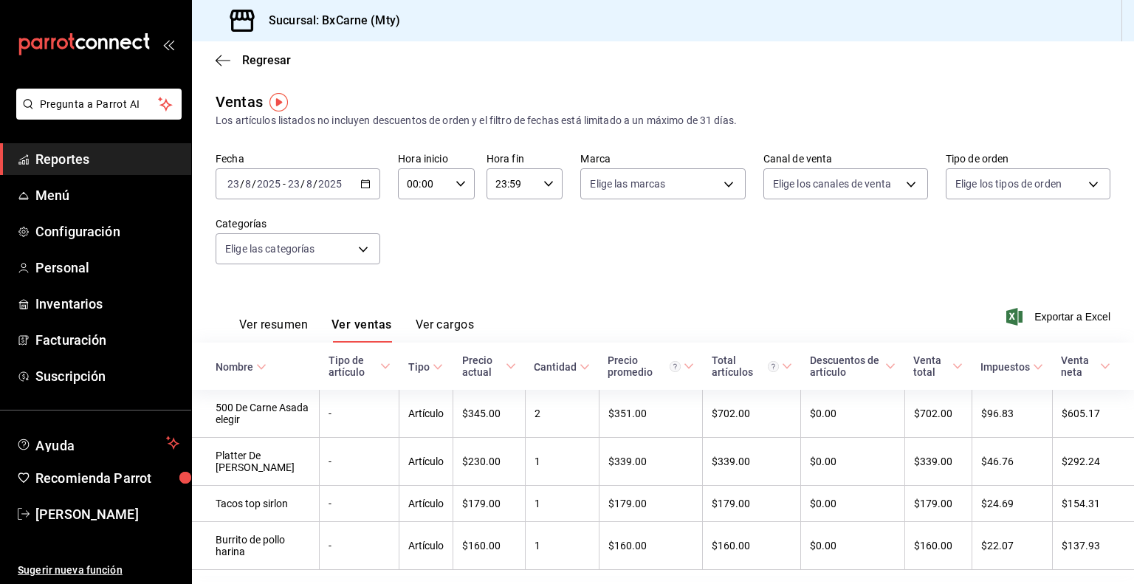
click at [365, 181] on \(Stroke\) "button" at bounding box center [365, 184] width 9 height 8
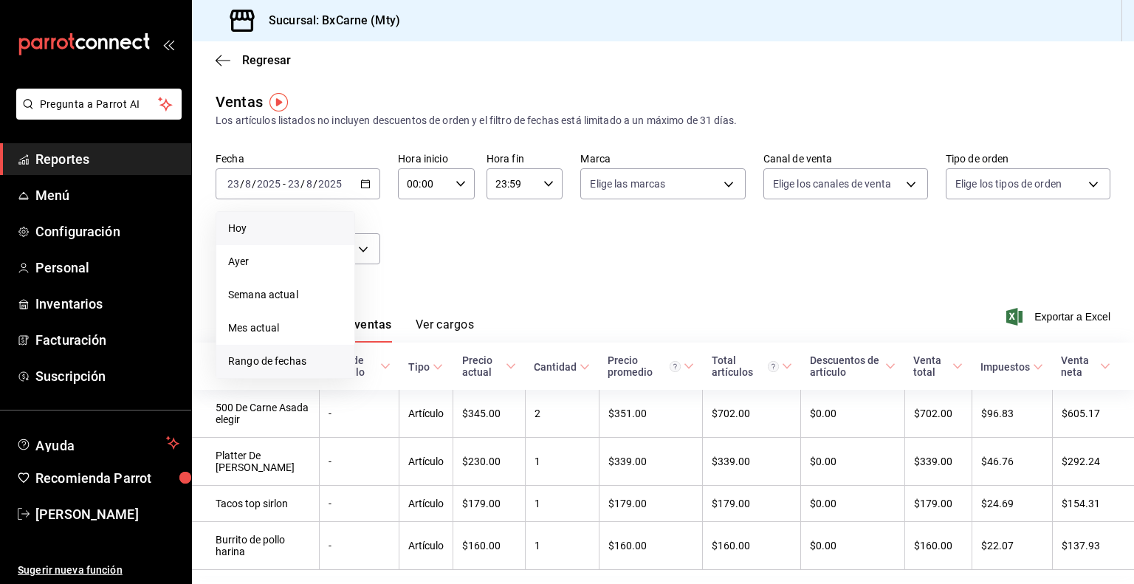
click at [285, 373] on li "Rango de fechas" at bounding box center [285, 361] width 138 height 33
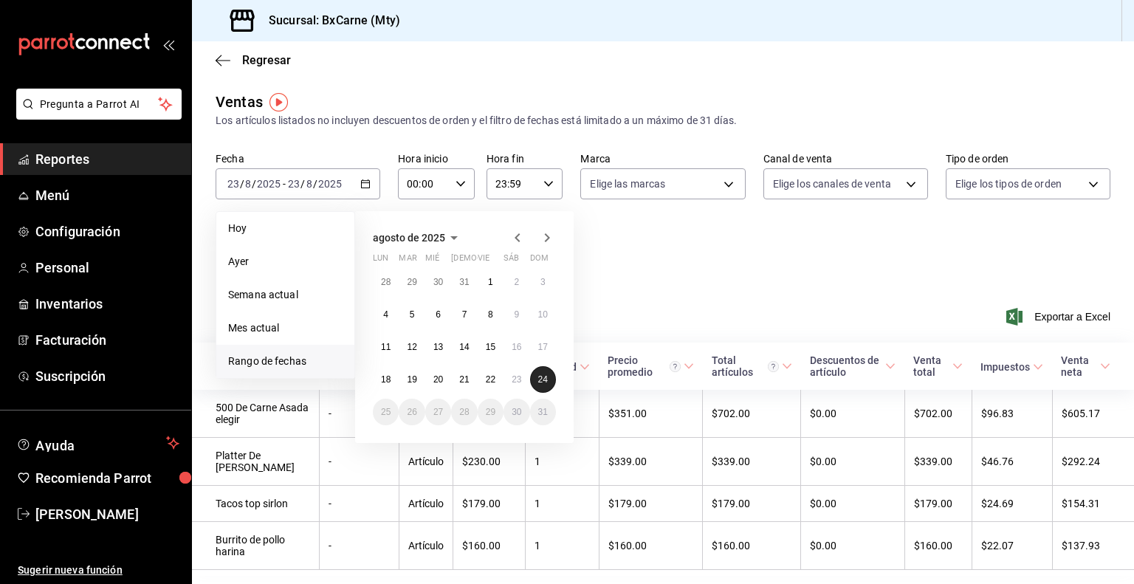
click at [535, 383] on button "24" at bounding box center [543, 379] width 26 height 27
click at [548, 379] on button "24" at bounding box center [543, 379] width 26 height 27
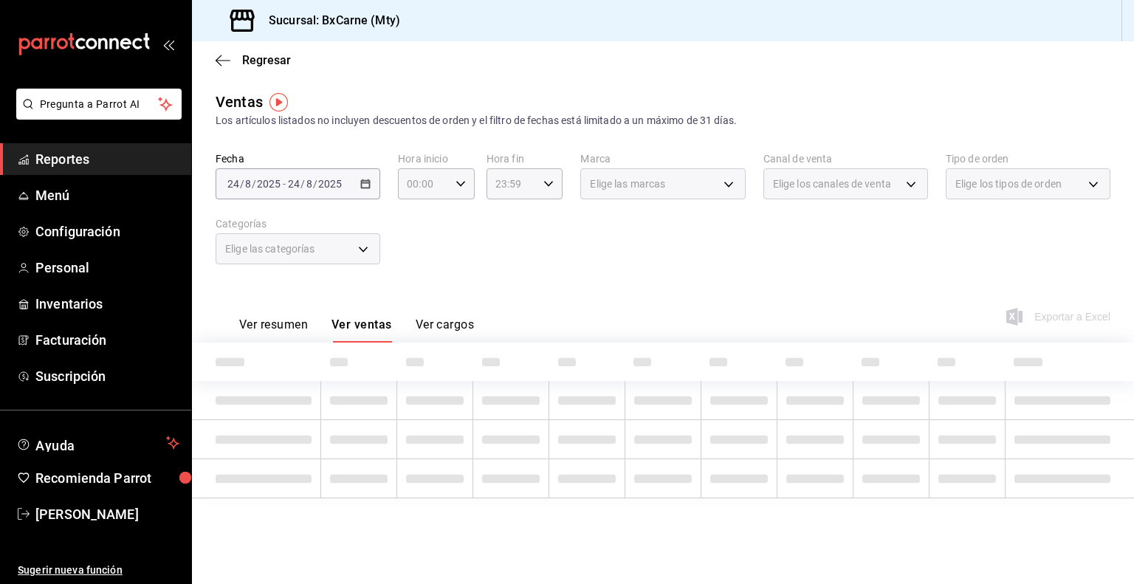
click at [548, 379] on th at bounding box center [511, 361] width 76 height 38
